Goal: Information Seeking & Learning: Learn about a topic

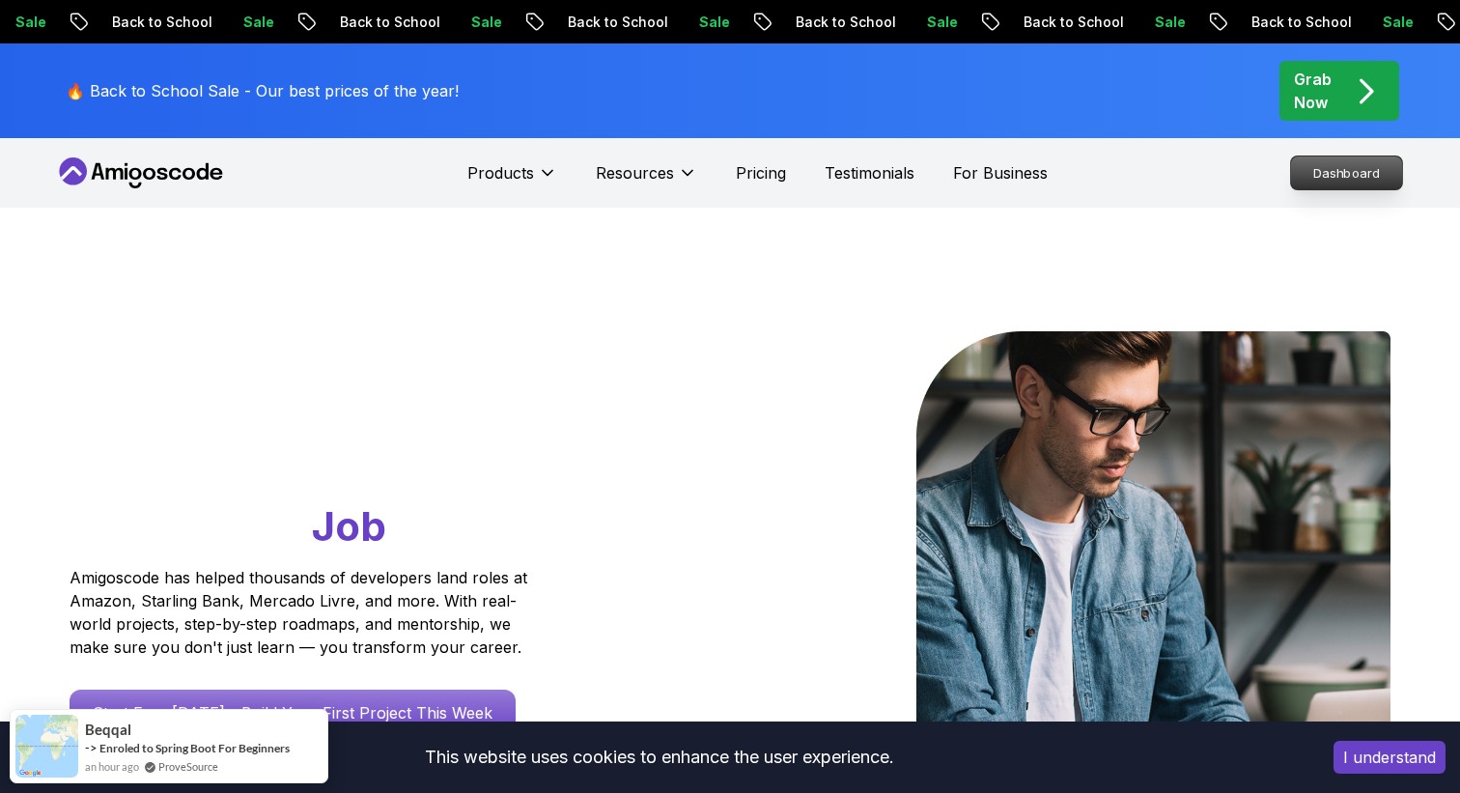
click at [1380, 178] on p "Dashboard" at bounding box center [1346, 172] width 111 height 33
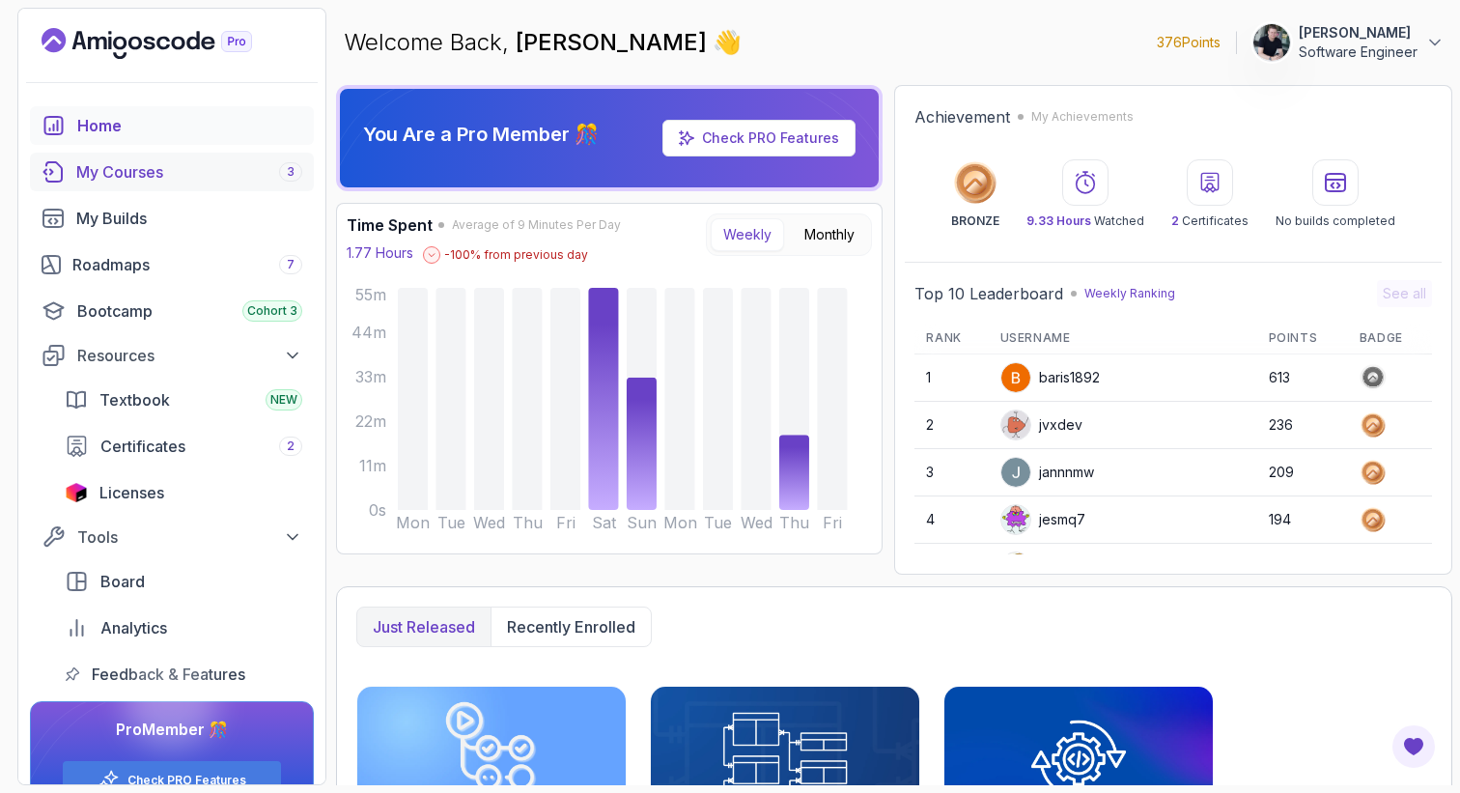
click at [160, 182] on div "My Courses 3" at bounding box center [189, 171] width 226 height 23
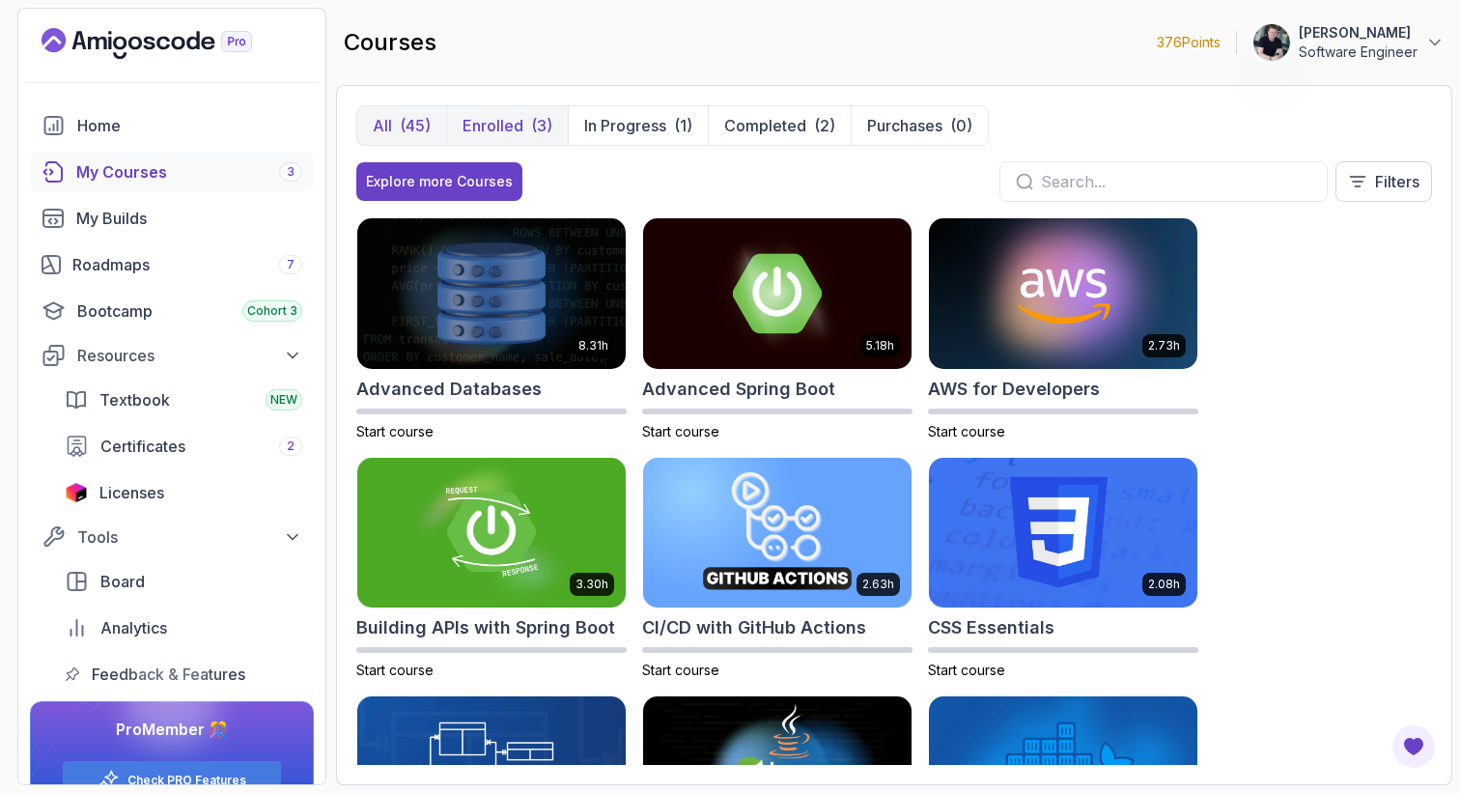
click at [514, 122] on p "Enrolled" at bounding box center [492, 125] width 61 height 23
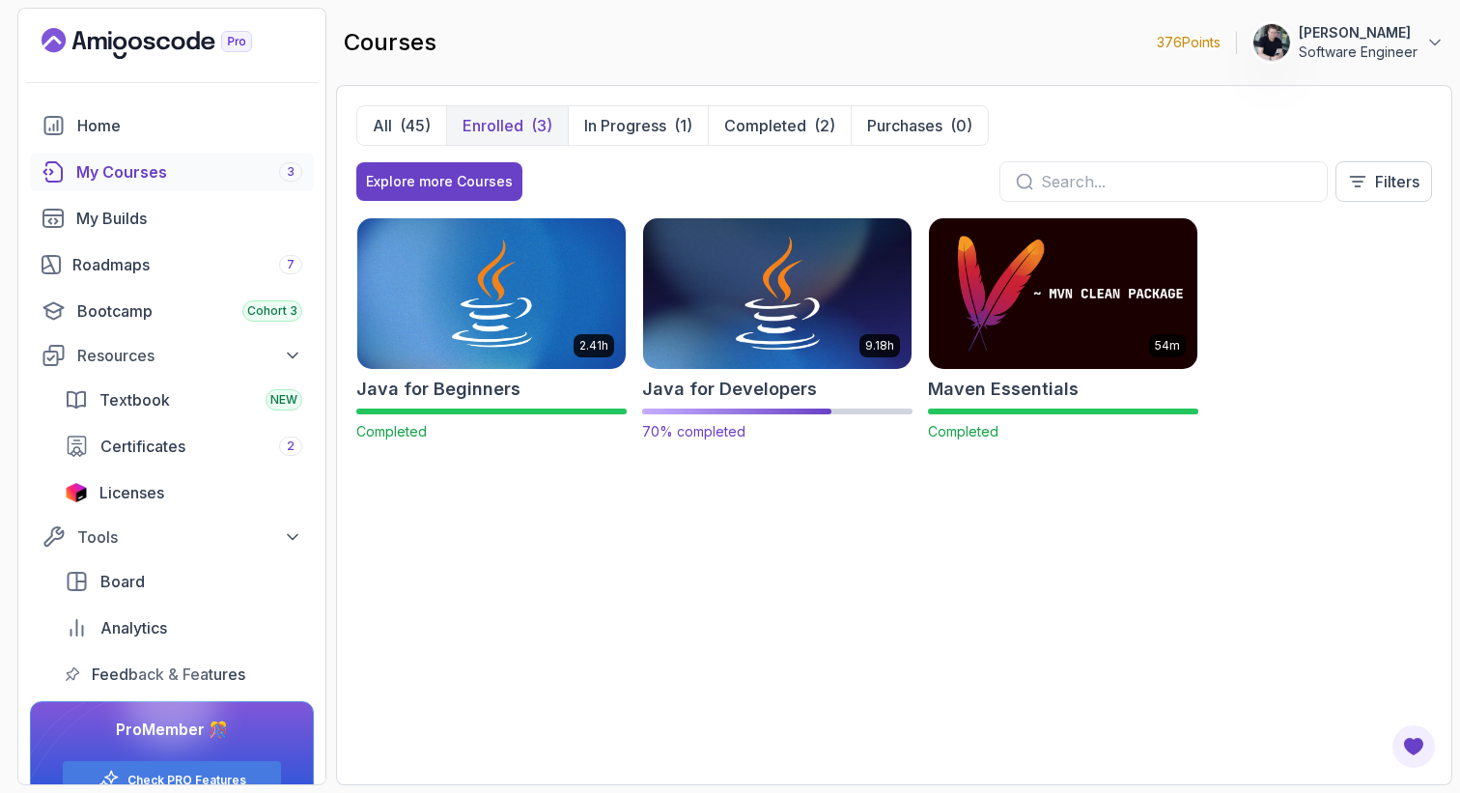
click at [702, 302] on img at bounding box center [777, 292] width 282 height 157
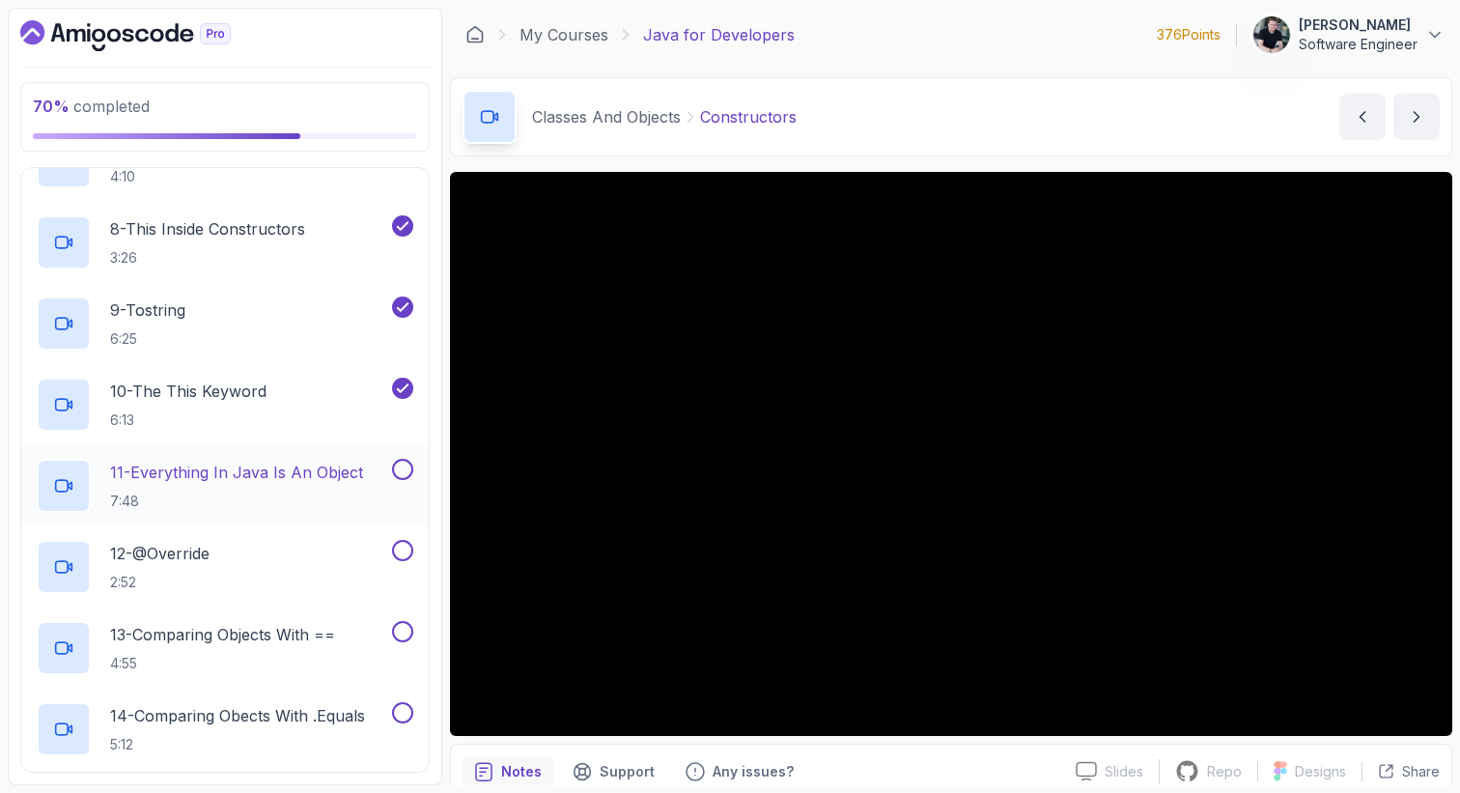
scroll to position [1448, 0]
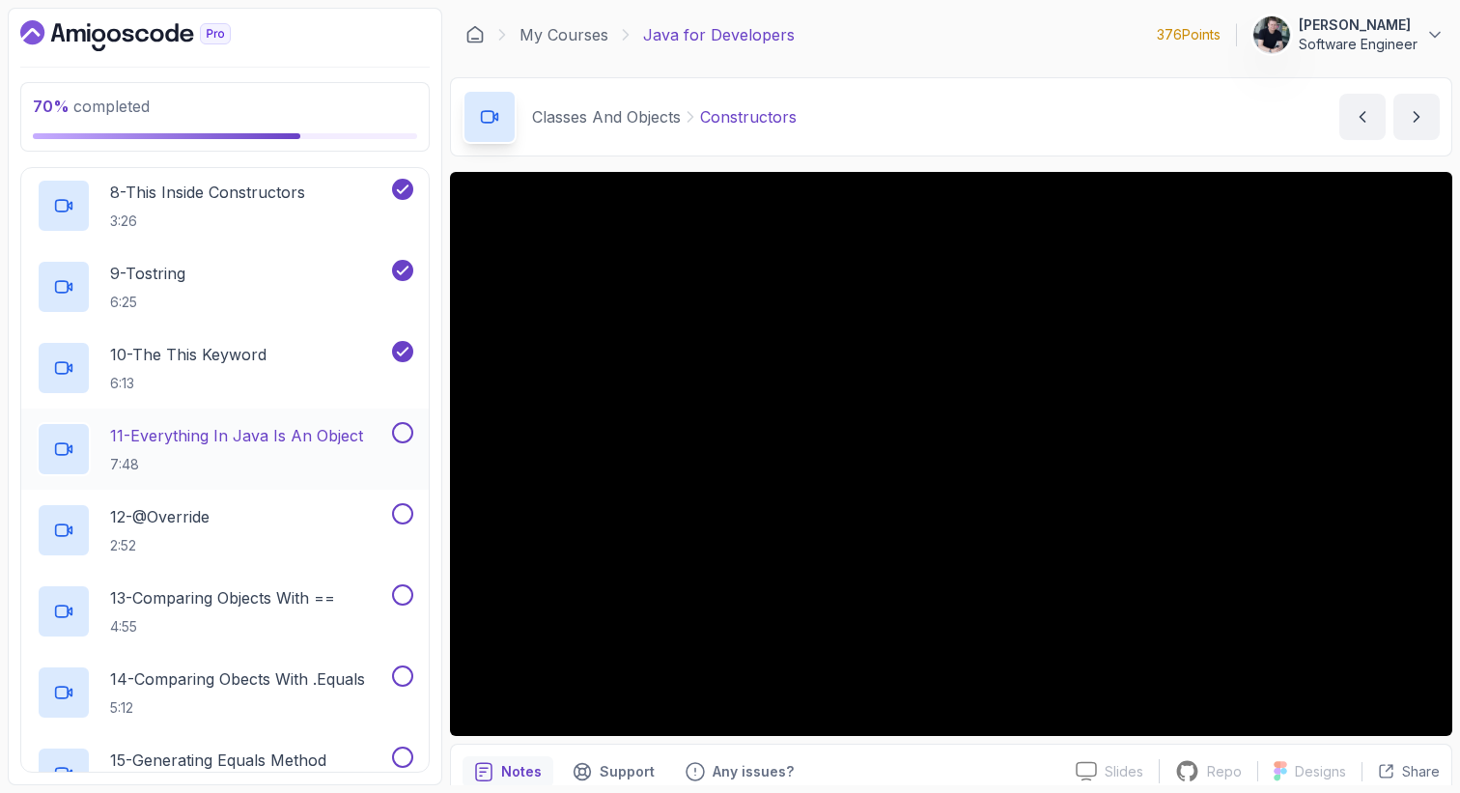
click at [262, 449] on h2 "11 - Everything In Java Is An Object 7:48" at bounding box center [236, 449] width 253 height 50
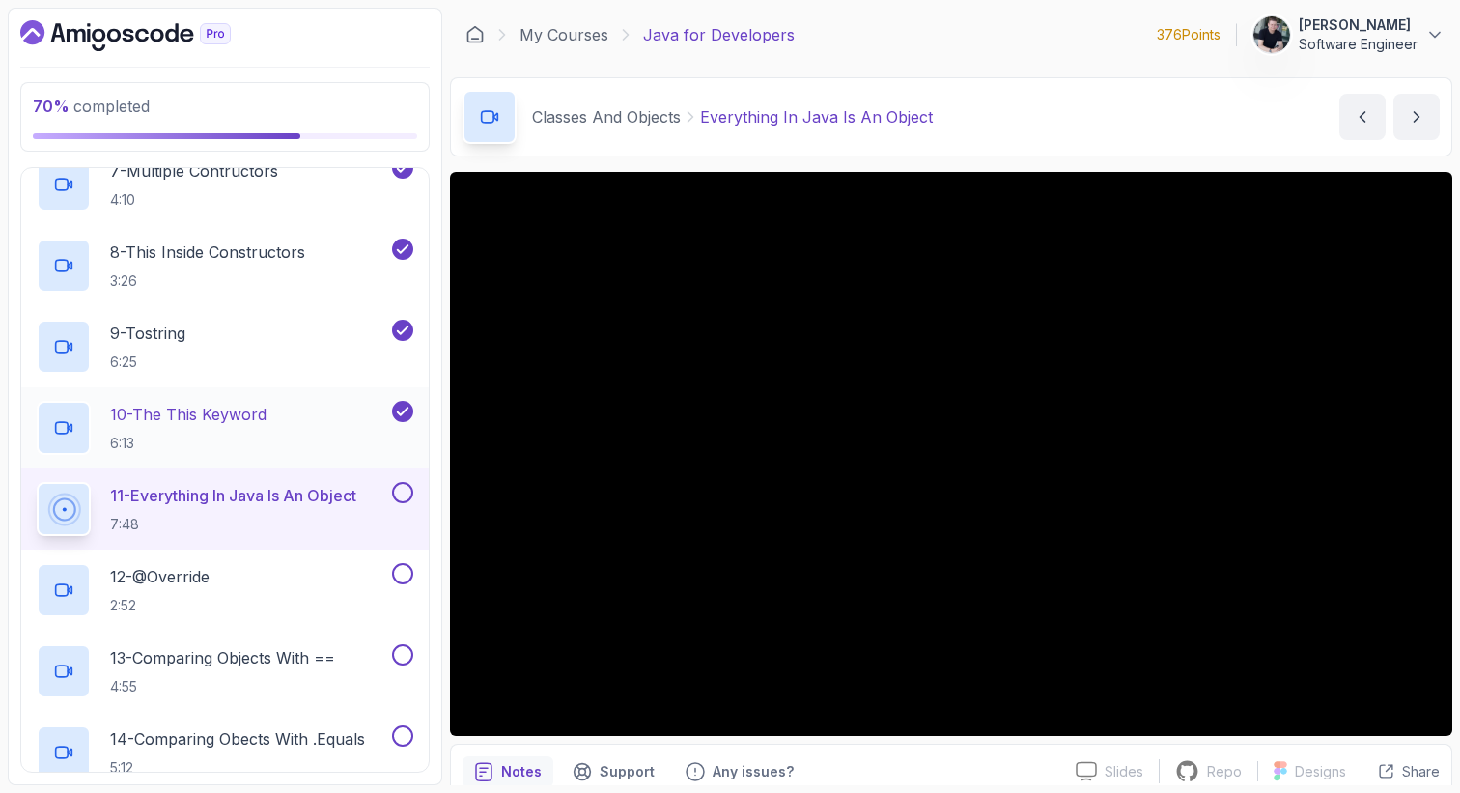
scroll to position [1409, 0]
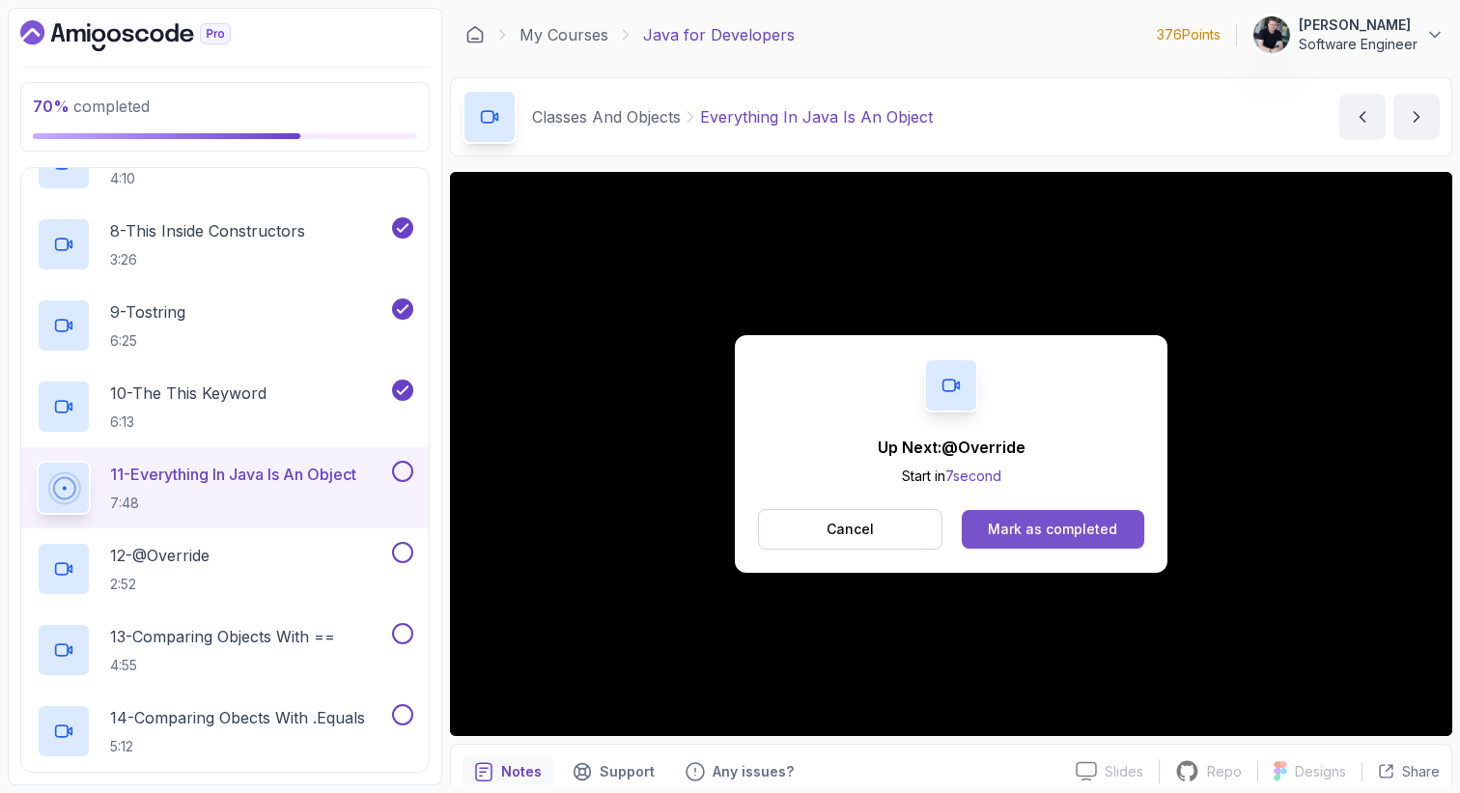
click at [989, 530] on button "Mark as completed" at bounding box center [1052, 529] width 182 height 39
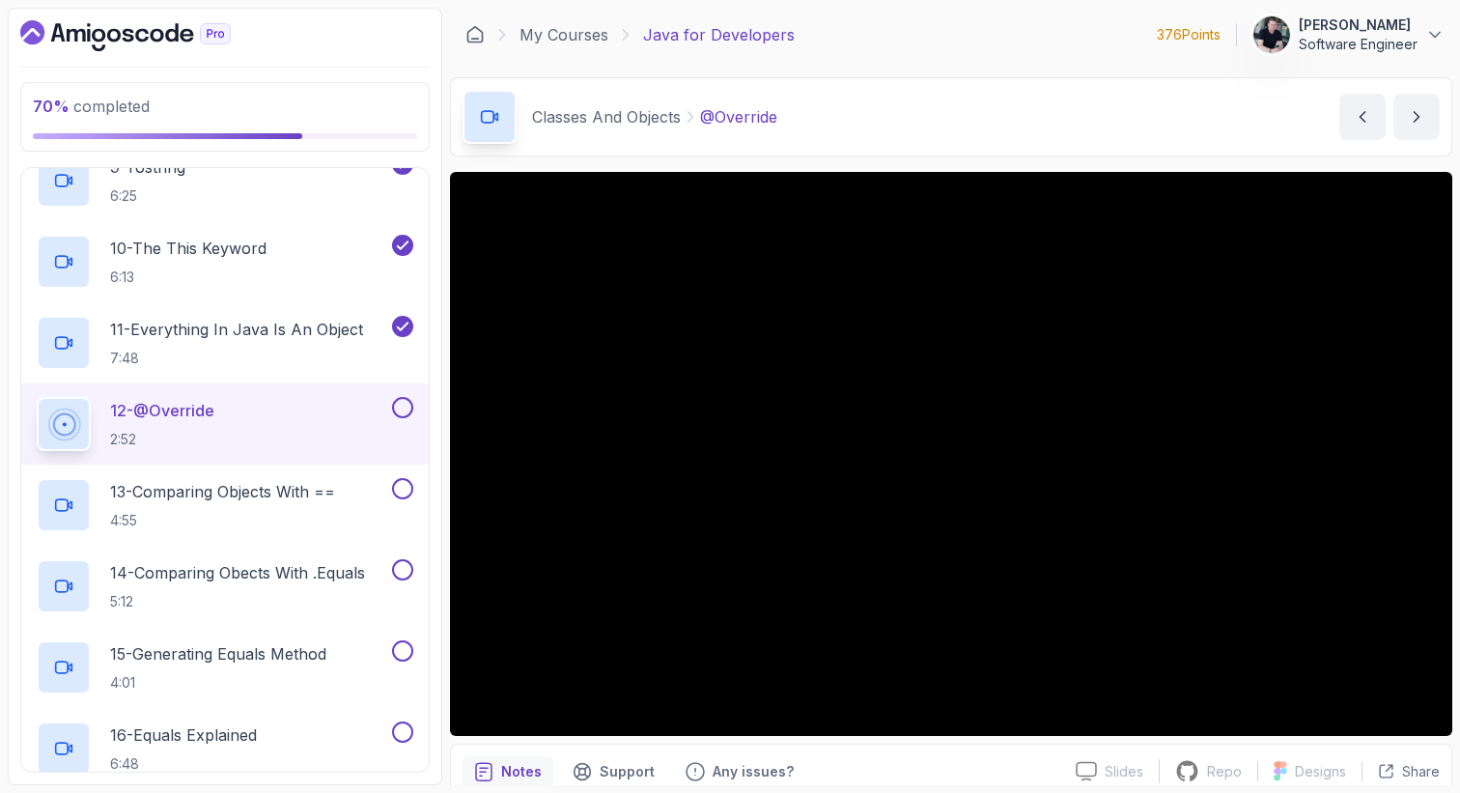
scroll to position [1556, 0]
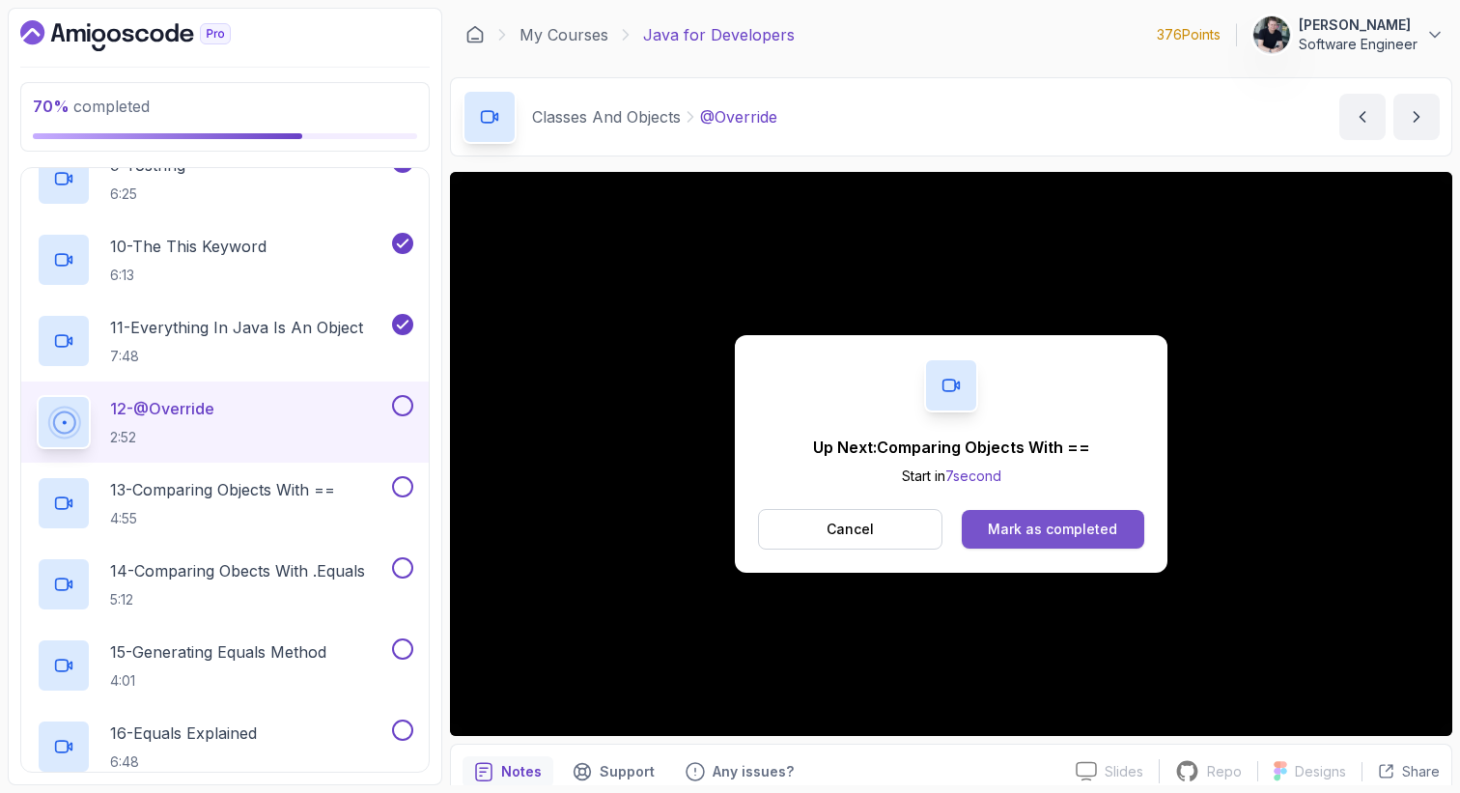
click at [1093, 539] on button "Mark as completed" at bounding box center [1052, 529] width 182 height 39
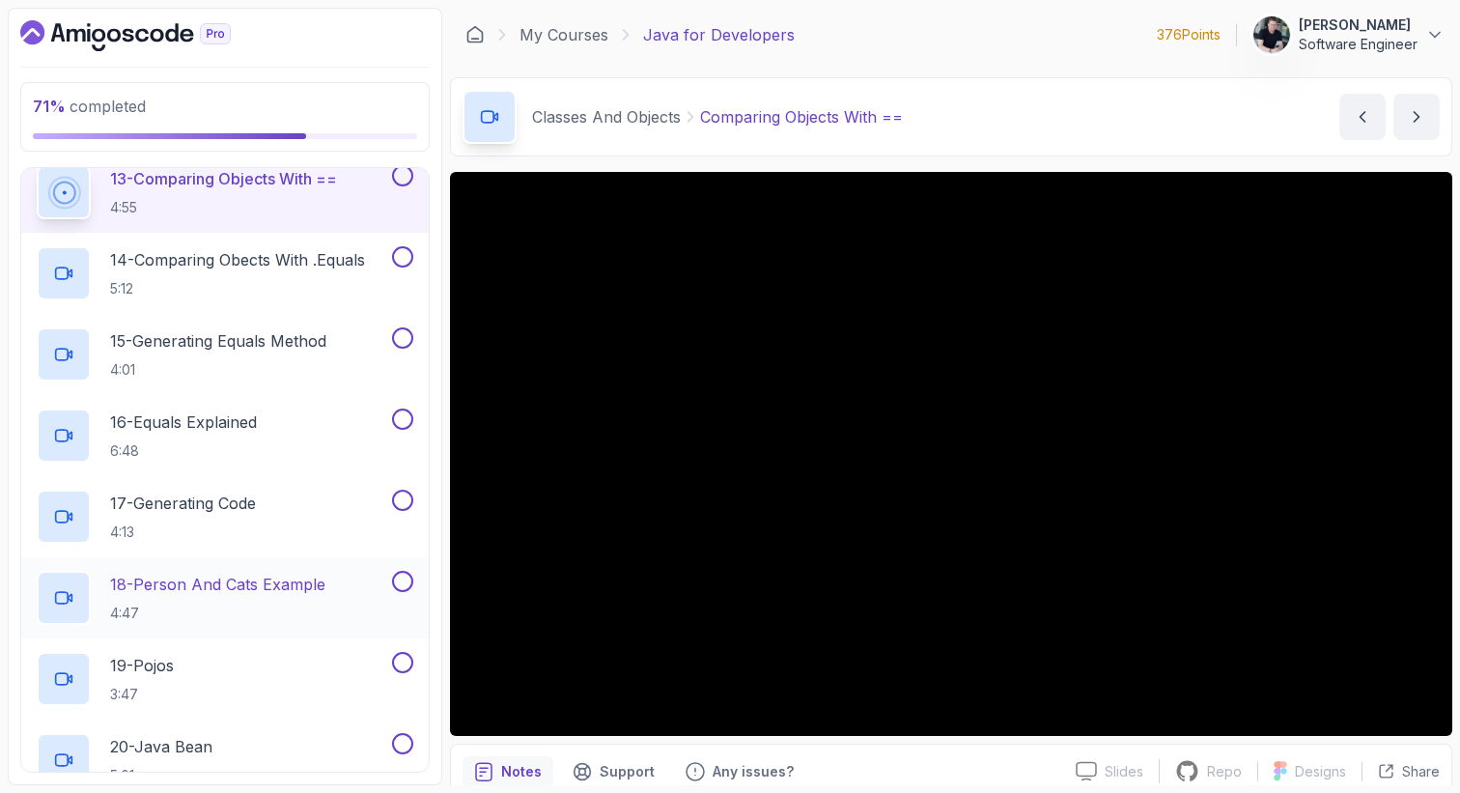
scroll to position [1743, 0]
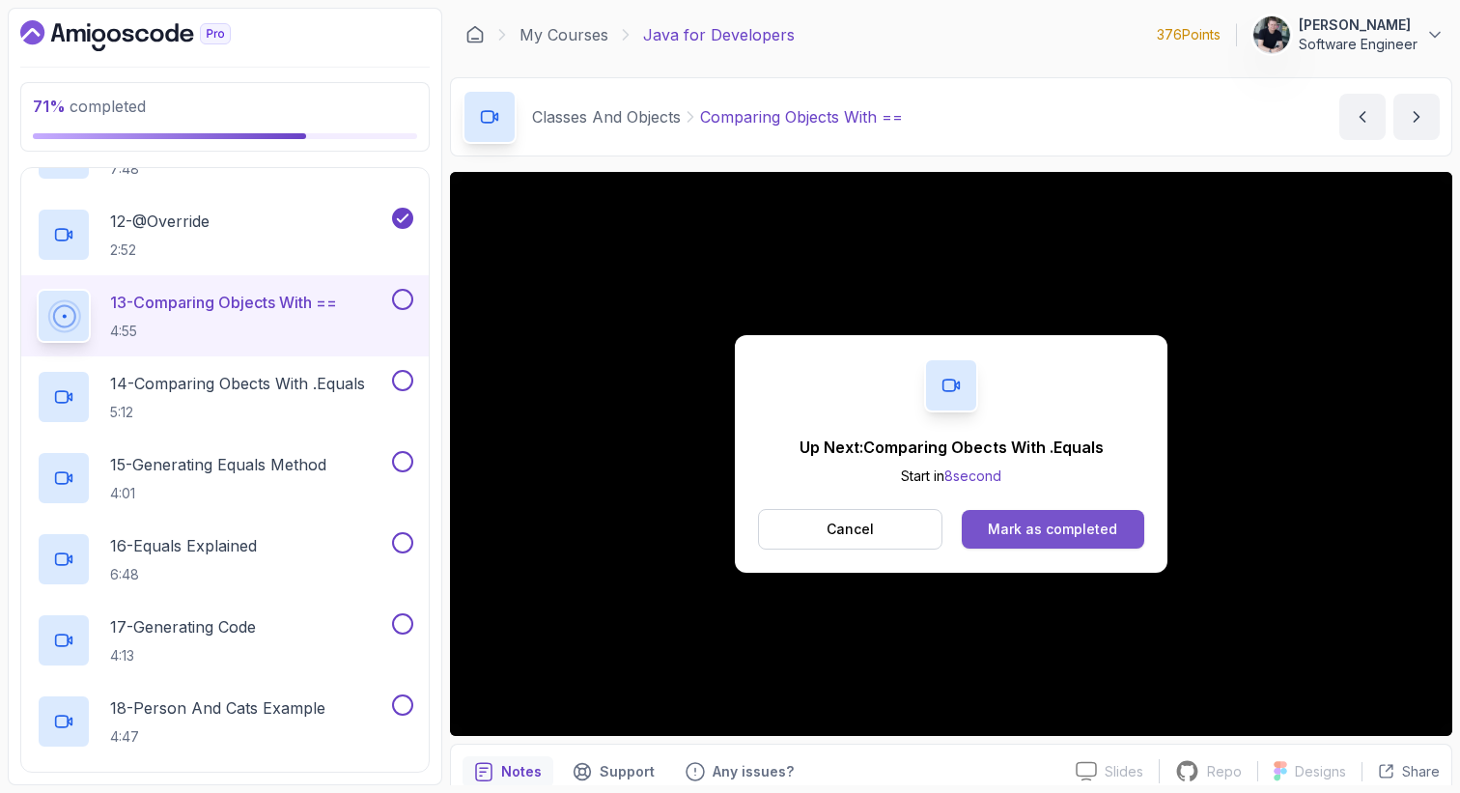
click at [1086, 526] on div "Mark as completed" at bounding box center [1052, 528] width 129 height 19
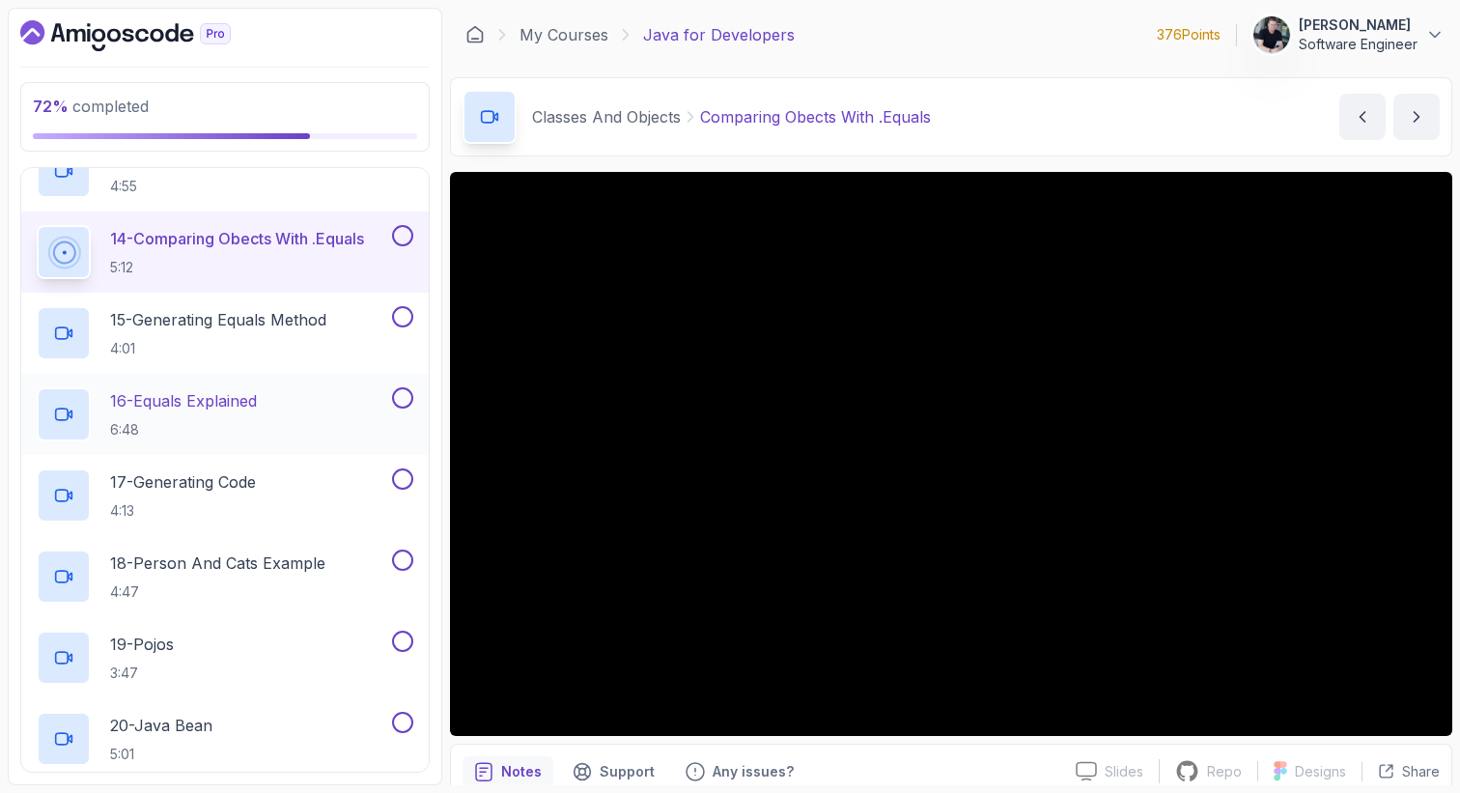
scroll to position [1824, 0]
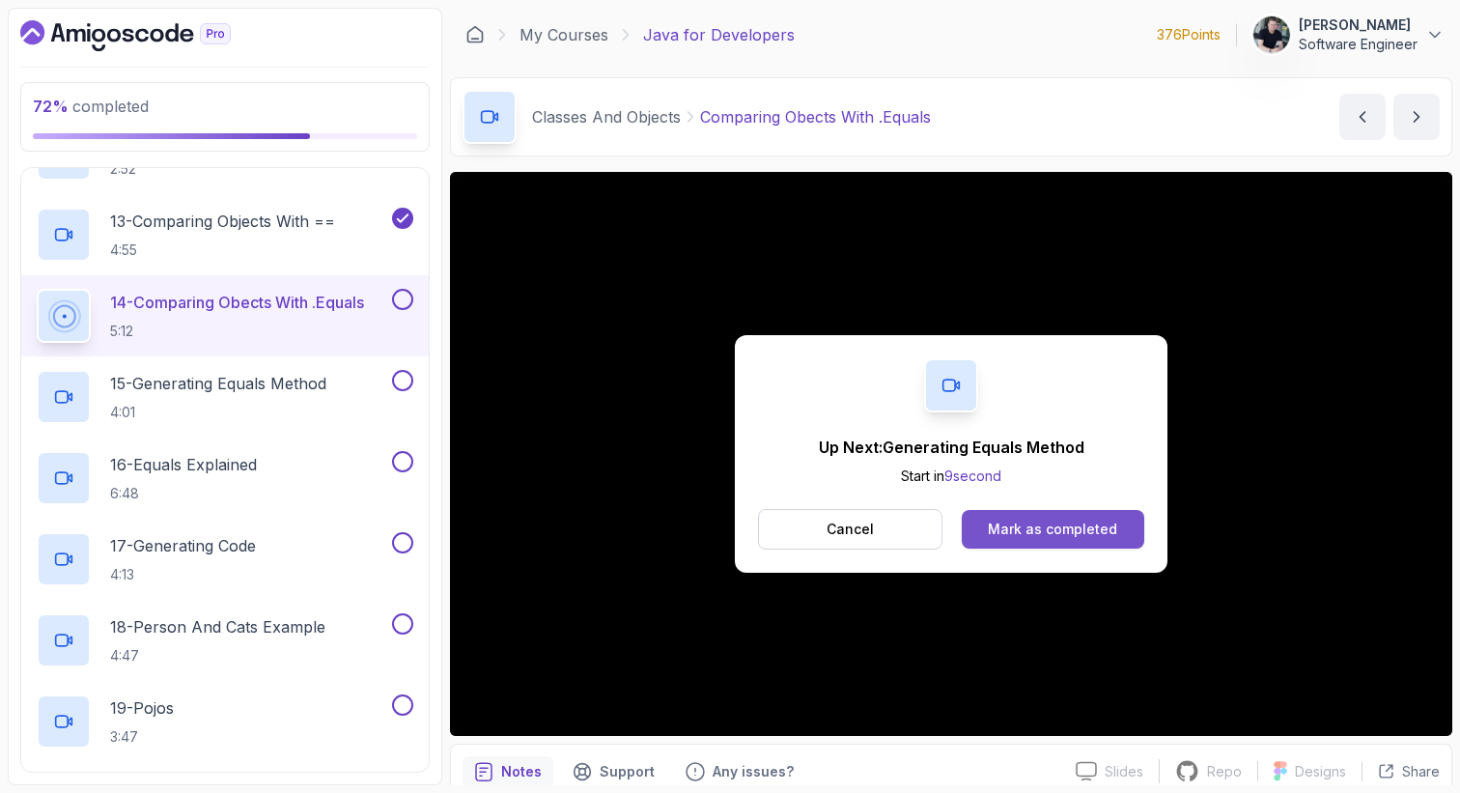
click at [1050, 530] on div "Mark as completed" at bounding box center [1052, 528] width 129 height 19
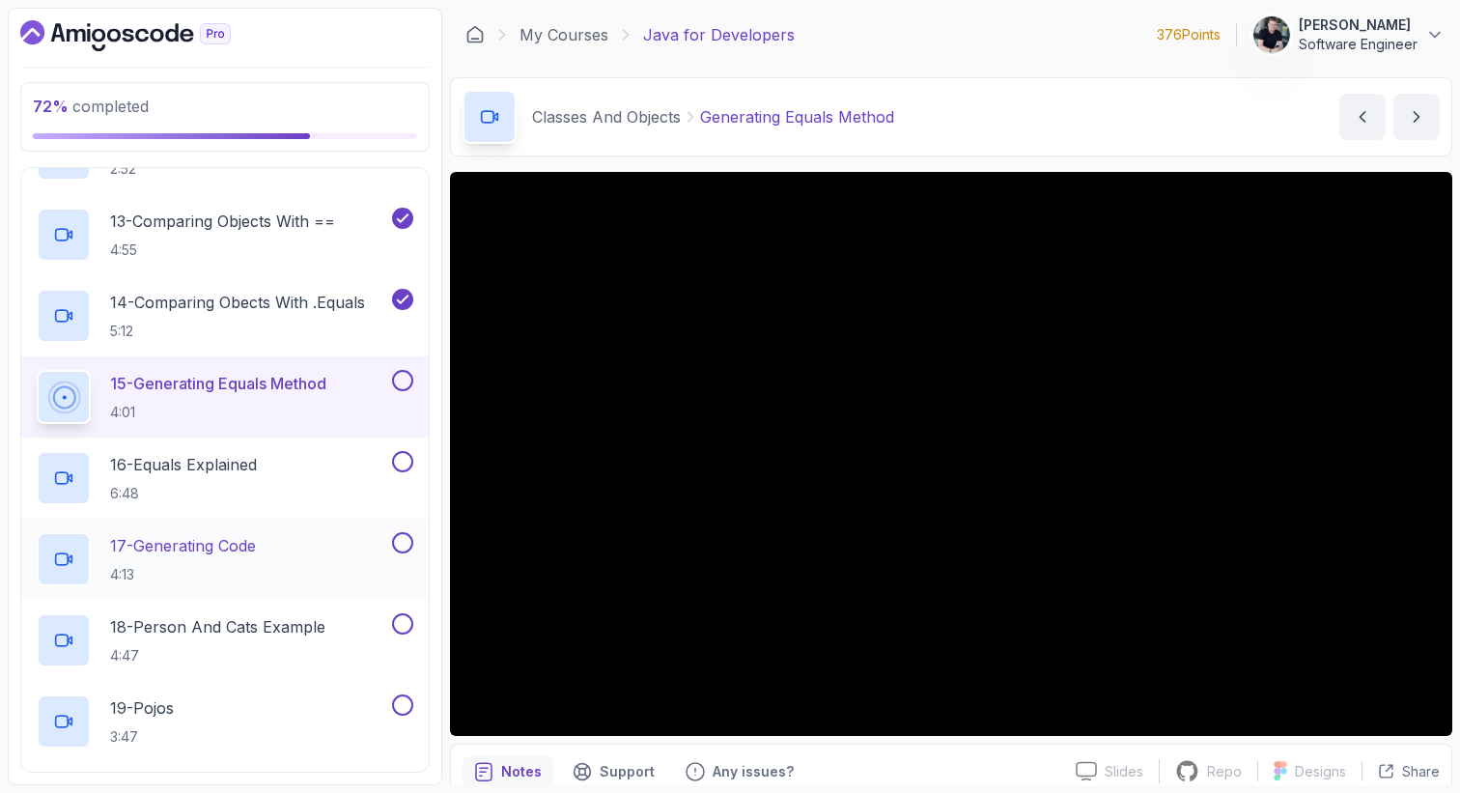
scroll to position [1881, 0]
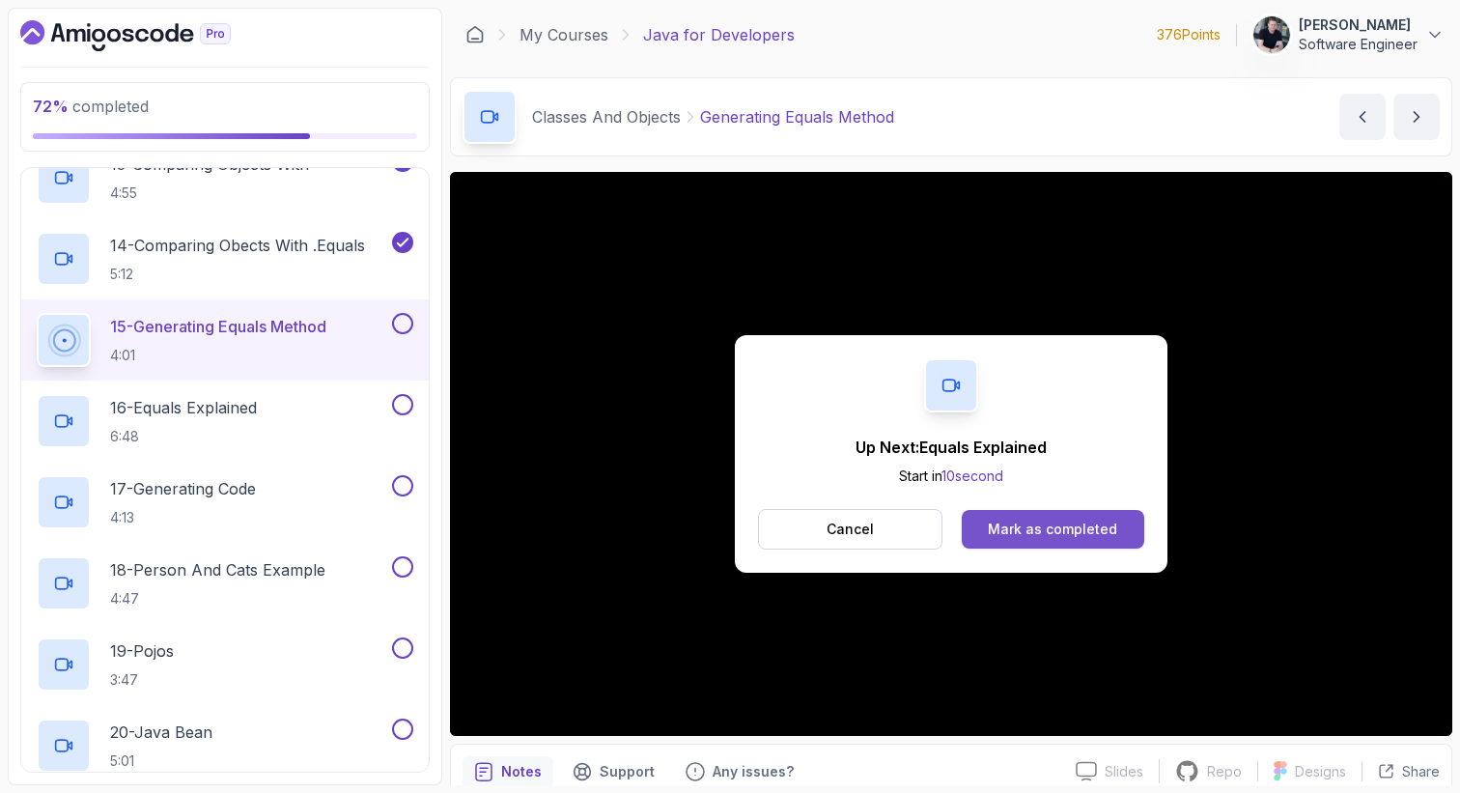
click at [1045, 524] on div "Mark as completed" at bounding box center [1052, 528] width 129 height 19
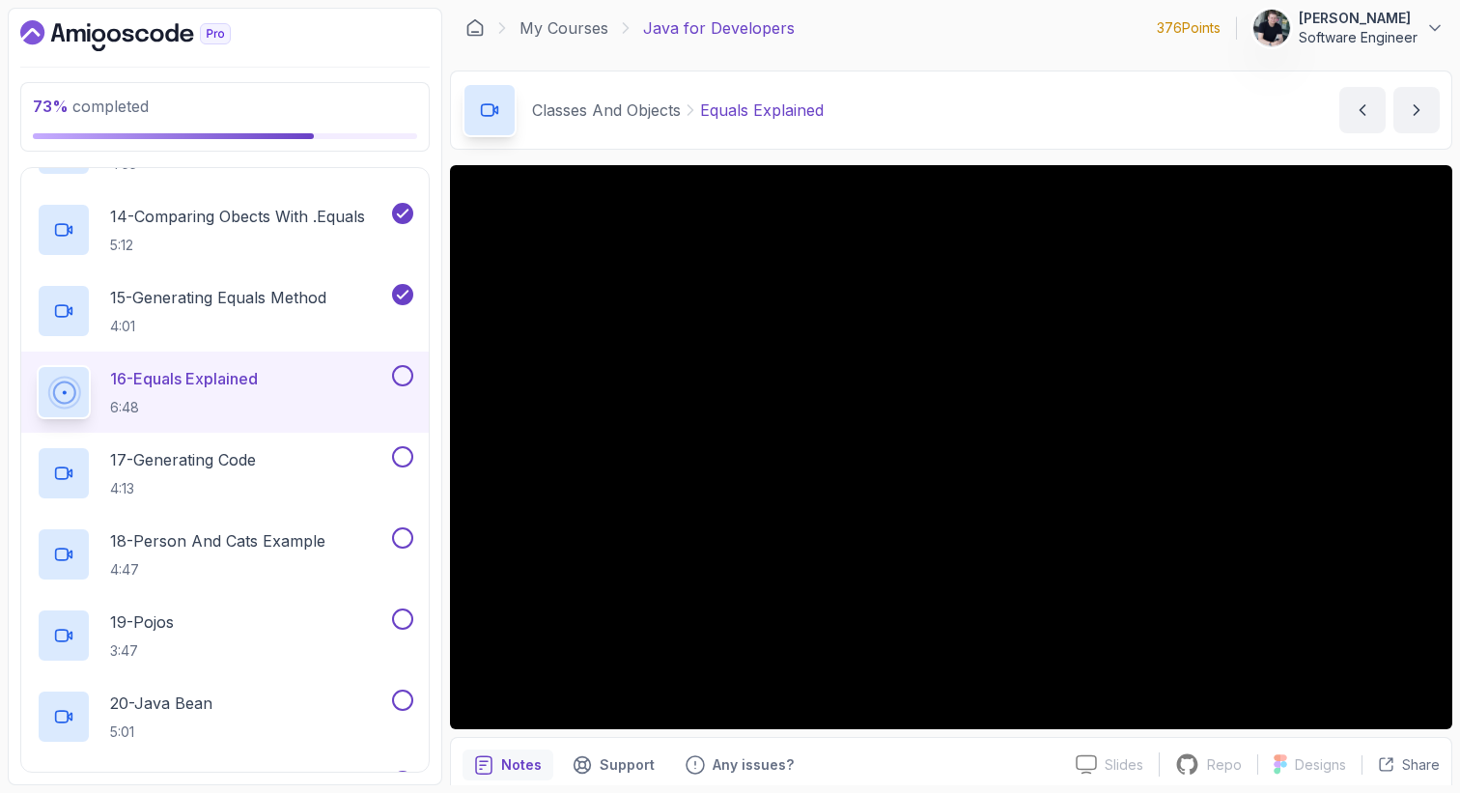
scroll to position [6, 0]
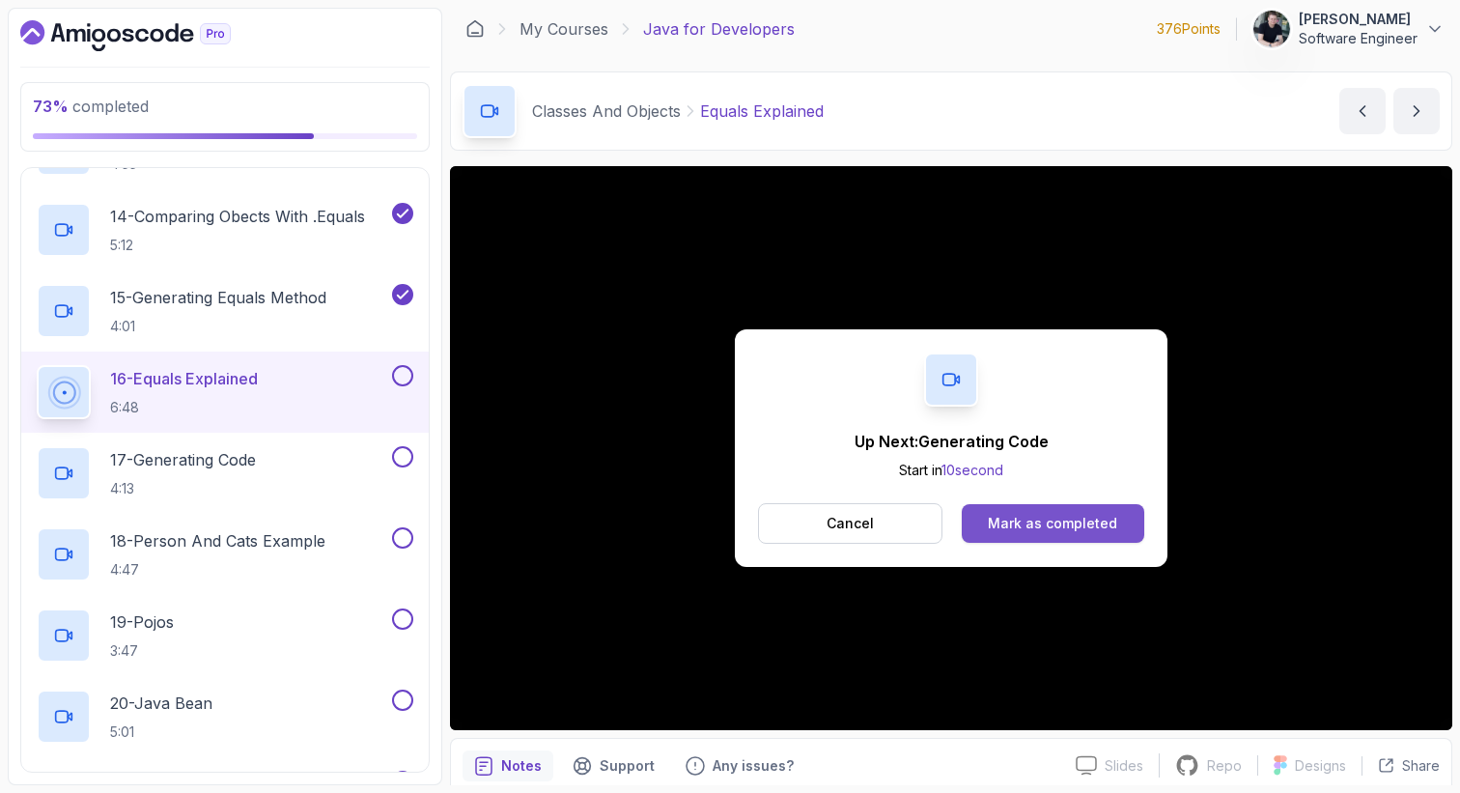
click at [1095, 530] on div "Mark as completed" at bounding box center [1052, 523] width 129 height 19
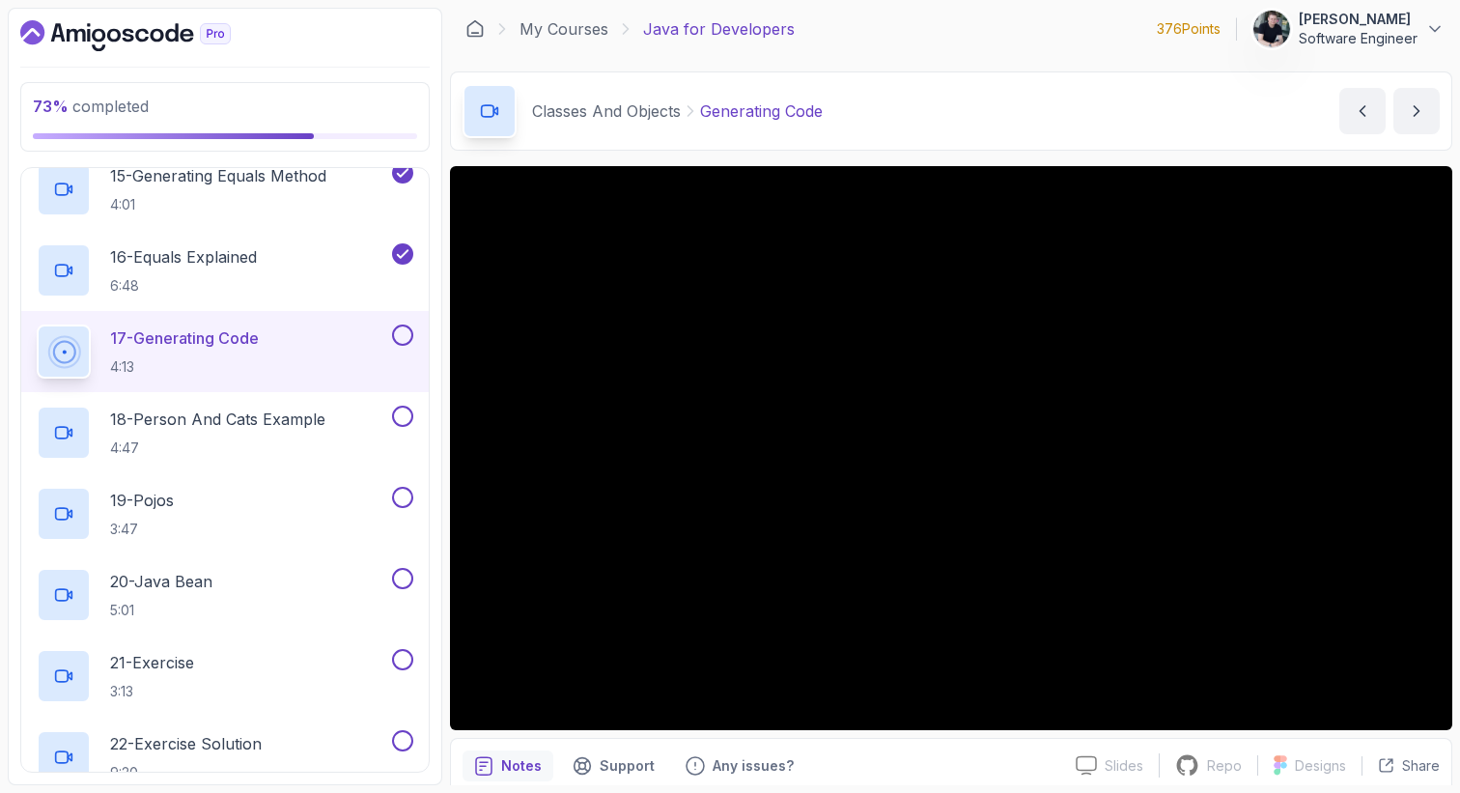
scroll to position [2017, 0]
